Goal: Contribute content

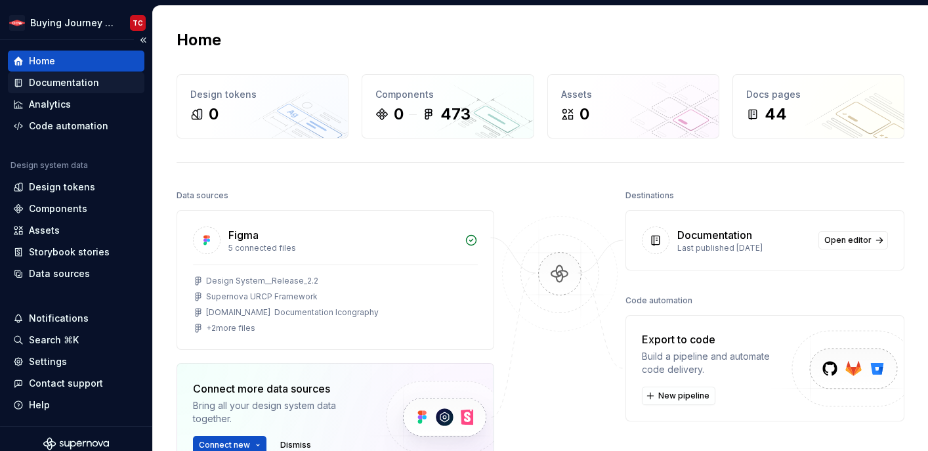
click at [114, 75] on div "Documentation" at bounding box center [76, 82] width 137 height 21
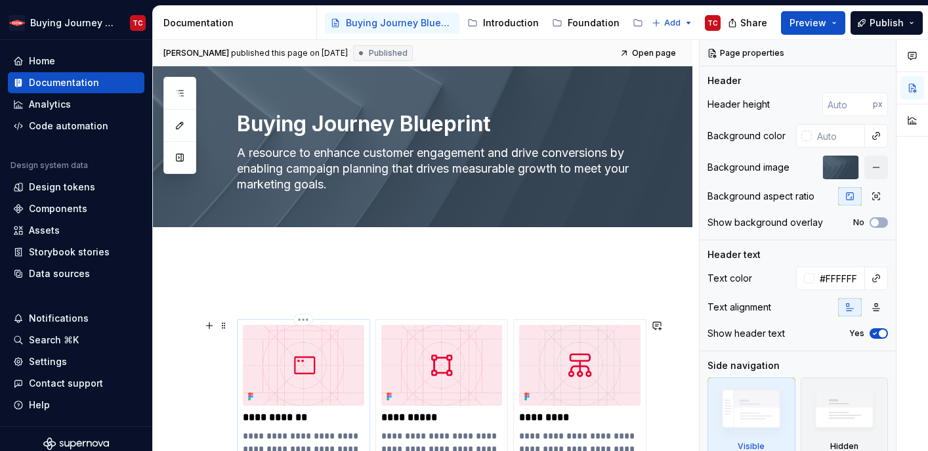
scroll to position [3, 0]
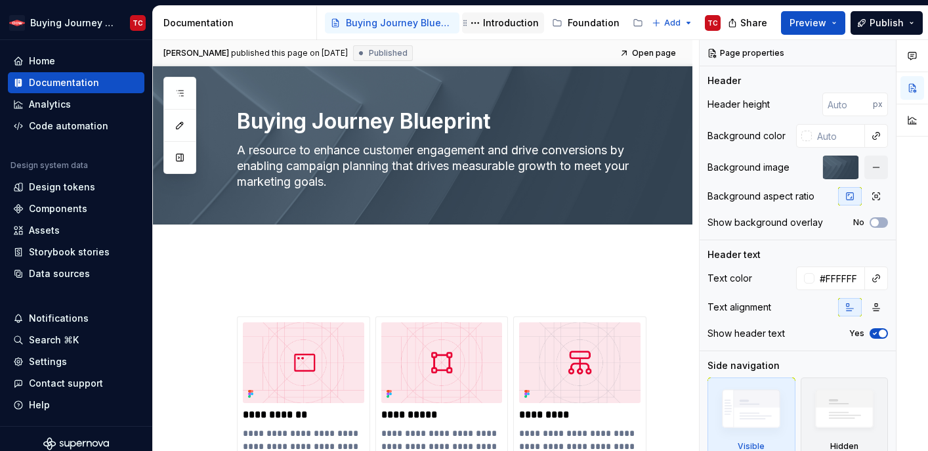
click at [508, 28] on div "Introduction" at bounding box center [511, 22] width 56 height 13
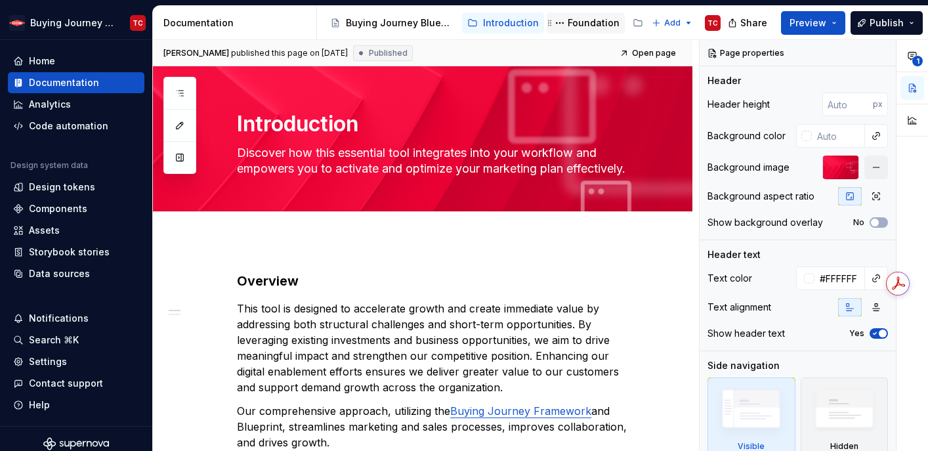
click at [593, 16] on div "Foundation" at bounding box center [594, 22] width 52 height 13
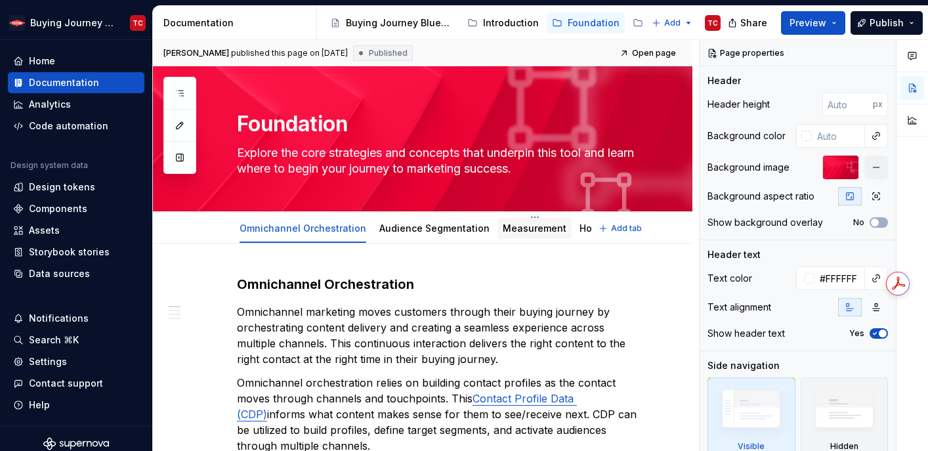
click at [533, 229] on link "Measurement" at bounding box center [535, 228] width 64 height 11
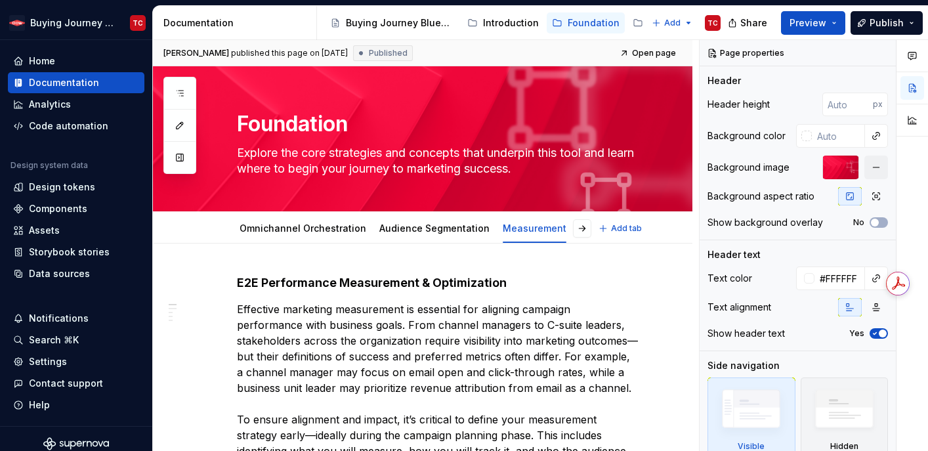
type textarea "*"
click at [877, 20] on span "Publish" at bounding box center [887, 22] width 34 height 13
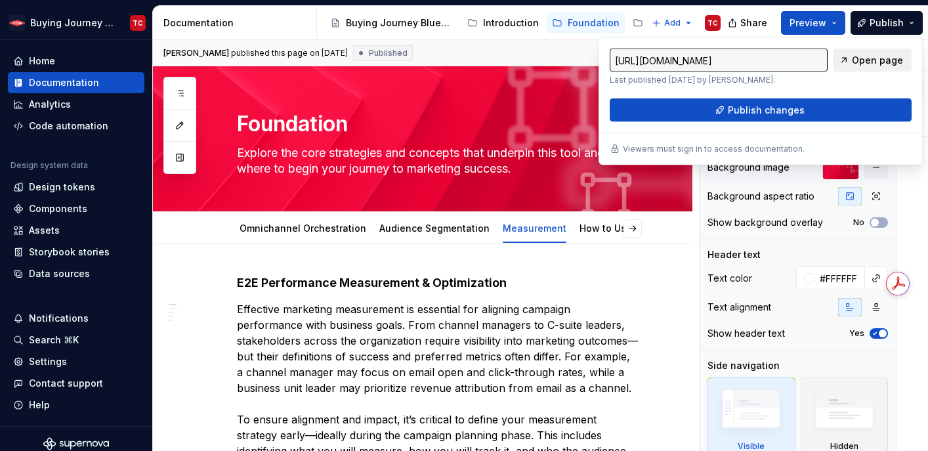
click at [860, 58] on span "Open page" at bounding box center [877, 60] width 51 height 13
